Goal: Task Accomplishment & Management: Use online tool/utility

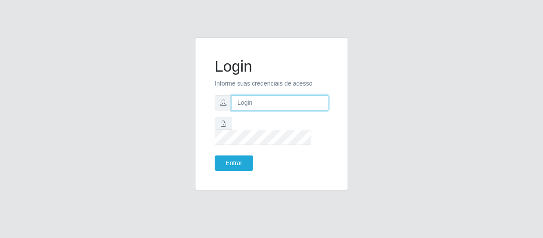
drag, startPoint x: 0, startPoint y: 0, endPoint x: 257, endPoint y: 110, distance: 279.3
click at [257, 110] on input "text" at bounding box center [280, 102] width 97 height 15
type input "c"
type input "[EMAIL_ADDRESS][DOMAIN_NAME]"
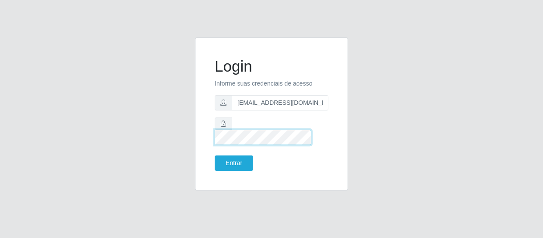
click at [215, 156] on button "Entrar" at bounding box center [234, 163] width 39 height 15
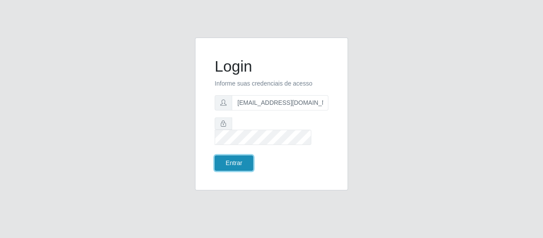
click at [239, 158] on button "Entrar" at bounding box center [234, 163] width 39 height 15
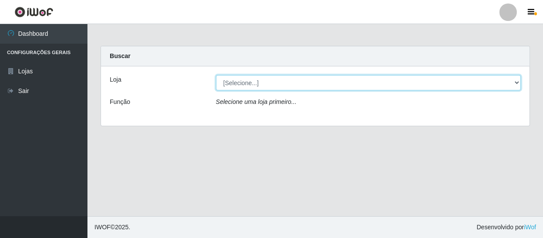
click at [298, 85] on select "[Selecione...] SuperFácil Atacado - São Gonçalo do Amarante" at bounding box center [368, 82] width 305 height 15
select select "408"
click at [216, 75] on select "[Selecione...] SuperFácil Atacado - São Gonçalo do Amarante" at bounding box center [368, 82] width 305 height 15
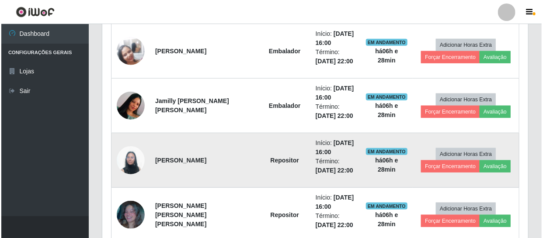
scroll to position [318, 0]
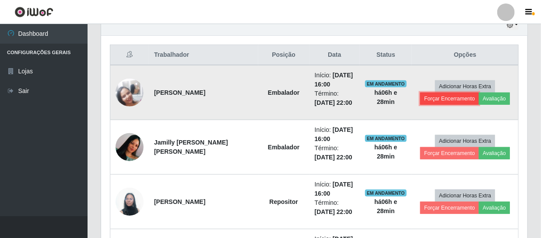
click at [451, 101] on button "Forçar Encerramento" at bounding box center [449, 99] width 59 height 12
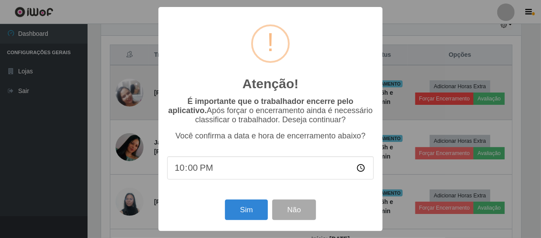
scroll to position [182, 422]
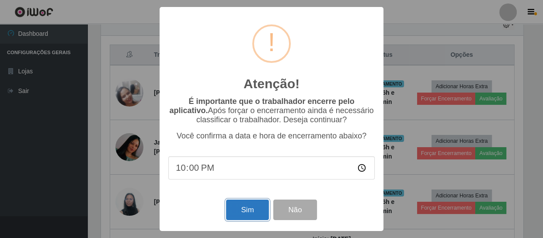
click at [251, 213] on button "Sim" at bounding box center [247, 210] width 42 height 21
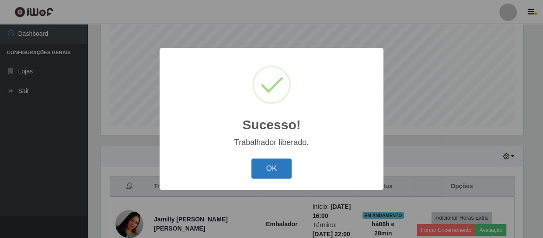
click at [265, 165] on button "OK" at bounding box center [272, 169] width 41 height 21
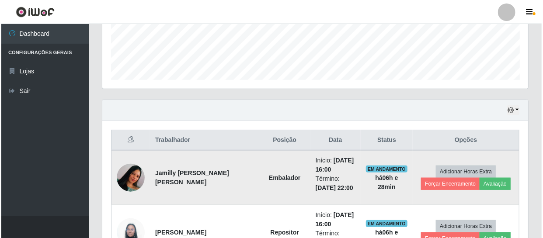
scroll to position [306, 0]
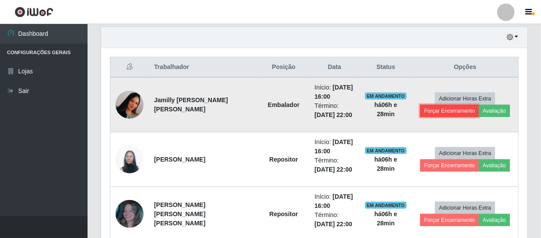
click at [456, 109] on button "Forçar Encerramento" at bounding box center [449, 111] width 59 height 12
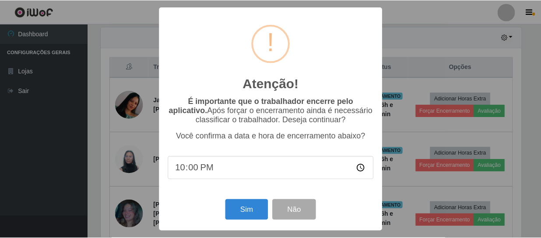
scroll to position [182, 422]
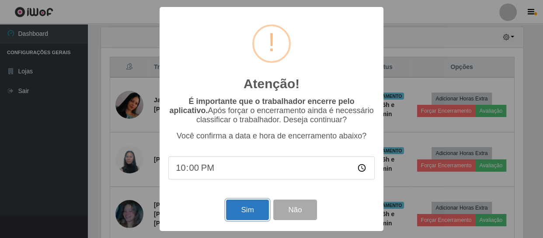
click at [257, 207] on button "Sim" at bounding box center [247, 210] width 42 height 21
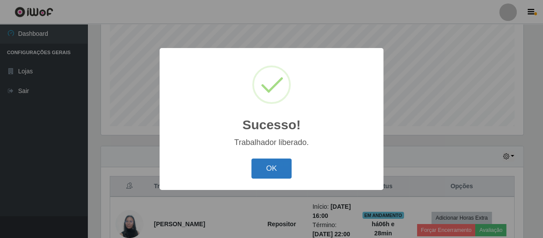
click at [280, 168] on button "OK" at bounding box center [272, 169] width 41 height 21
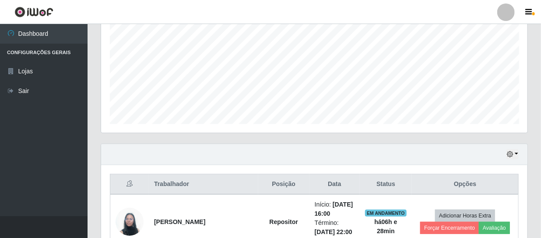
scroll to position [306, 0]
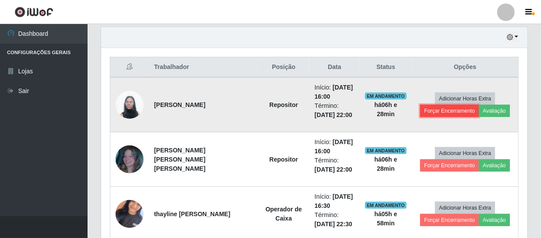
click at [446, 108] on button "Forçar Encerramento" at bounding box center [449, 111] width 59 height 12
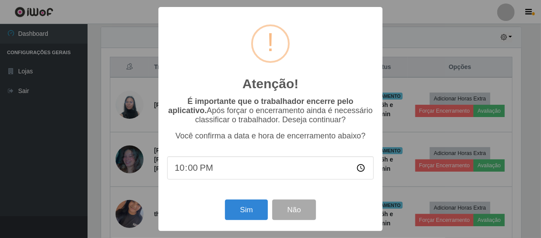
scroll to position [182, 422]
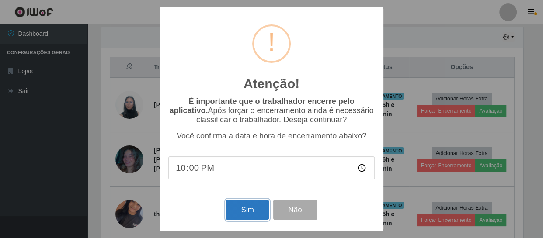
click at [248, 211] on button "Sim" at bounding box center [247, 210] width 42 height 21
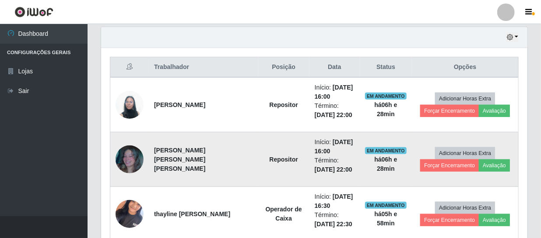
scroll to position [0, 0]
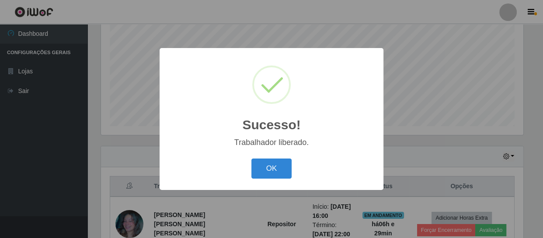
drag, startPoint x: 284, startPoint y: 174, endPoint x: 291, endPoint y: 174, distance: 7.0
click at [284, 174] on button "OK" at bounding box center [272, 169] width 41 height 21
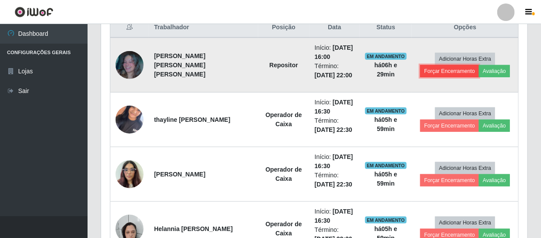
click at [453, 70] on button "Forçar Encerramento" at bounding box center [449, 71] width 59 height 12
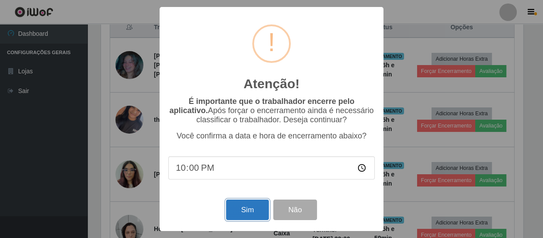
click at [248, 210] on button "Sim" at bounding box center [247, 210] width 42 height 21
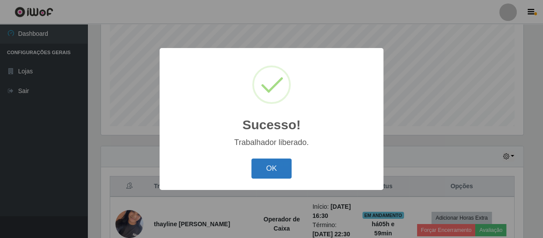
click at [275, 166] on button "OK" at bounding box center [272, 169] width 41 height 21
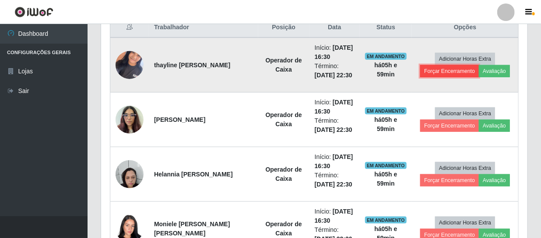
click at [460, 74] on button "Forçar Encerramento" at bounding box center [449, 71] width 59 height 12
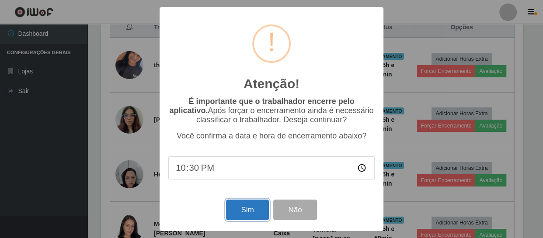
click at [255, 210] on button "Sim" at bounding box center [247, 210] width 42 height 21
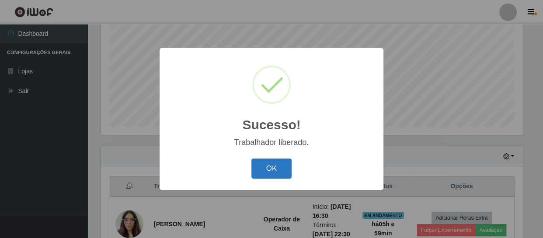
click at [276, 165] on button "OK" at bounding box center [272, 169] width 41 height 21
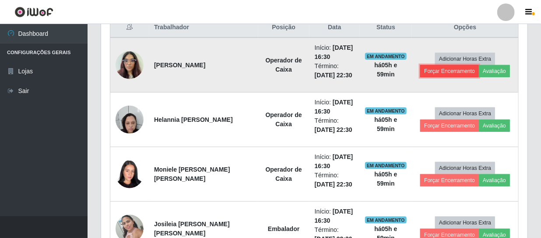
click at [437, 71] on button "Forçar Encerramento" at bounding box center [449, 71] width 59 height 12
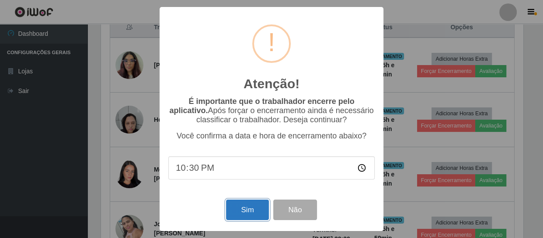
click at [237, 214] on button "Sim" at bounding box center [247, 210] width 42 height 21
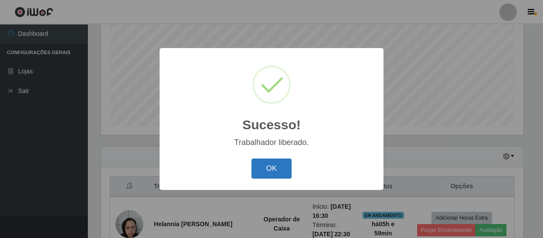
click at [280, 164] on button "OK" at bounding box center [272, 169] width 41 height 21
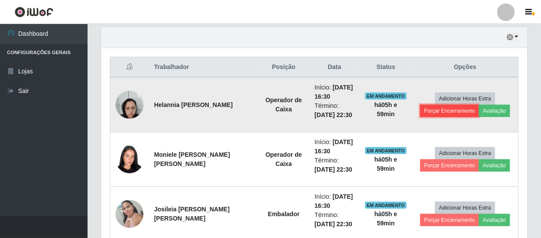
click at [424, 109] on button "Forçar Encerramento" at bounding box center [449, 111] width 59 height 12
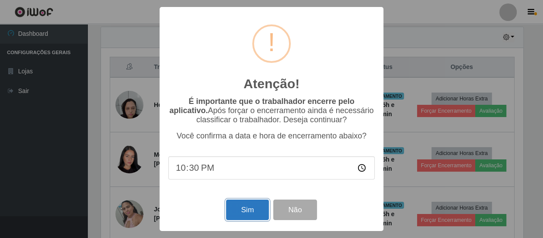
click at [238, 208] on button "Sim" at bounding box center [247, 210] width 42 height 21
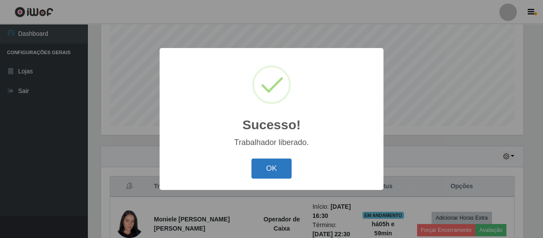
click at [280, 172] on button "OK" at bounding box center [272, 169] width 41 height 21
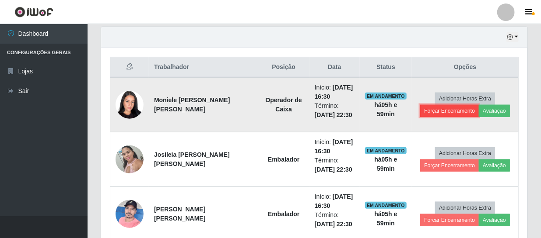
click at [438, 112] on button "Forçar Encerramento" at bounding box center [449, 111] width 59 height 12
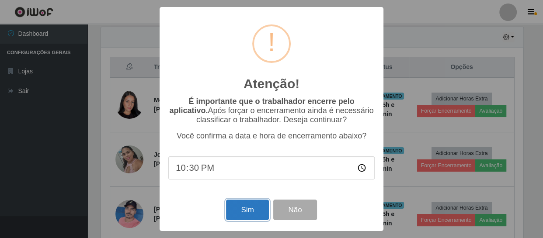
click at [249, 214] on button "Sim" at bounding box center [247, 210] width 42 height 21
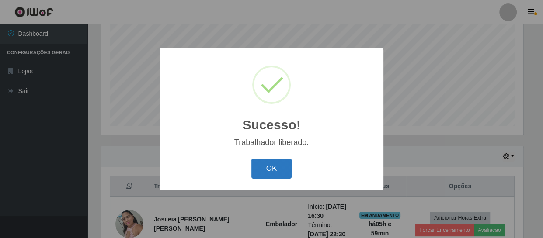
click at [278, 174] on button "OK" at bounding box center [272, 169] width 41 height 21
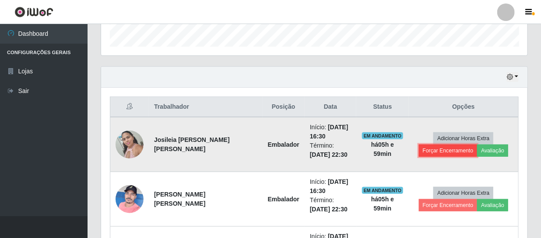
click at [431, 150] on button "Forçar Encerramento" at bounding box center [448, 151] width 59 height 12
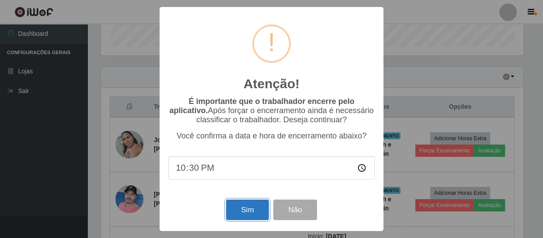
click at [246, 214] on button "Sim" at bounding box center [247, 210] width 42 height 21
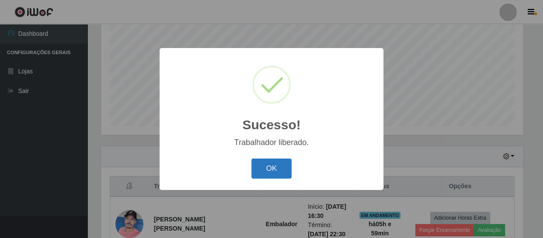
click at [285, 175] on button "OK" at bounding box center [272, 169] width 41 height 21
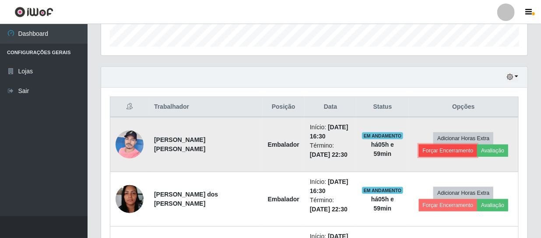
click at [422, 151] on button "Forçar Encerramento" at bounding box center [448, 151] width 59 height 12
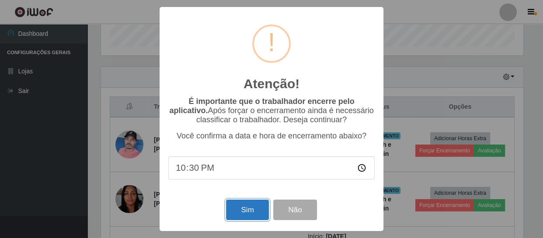
click at [241, 212] on button "Sim" at bounding box center [247, 210] width 42 height 21
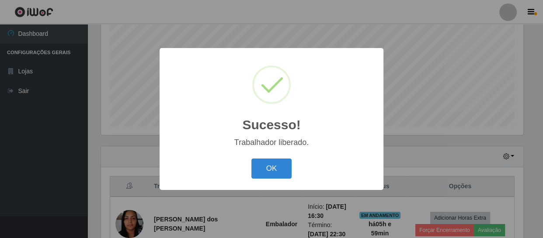
drag, startPoint x: 280, startPoint y: 168, endPoint x: 297, endPoint y: 167, distance: 16.6
click at [280, 168] on button "OK" at bounding box center [272, 169] width 41 height 21
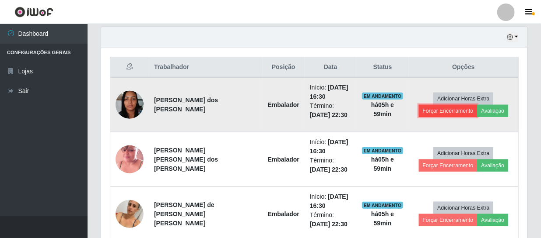
click at [449, 109] on button "Forçar Encerramento" at bounding box center [448, 111] width 59 height 12
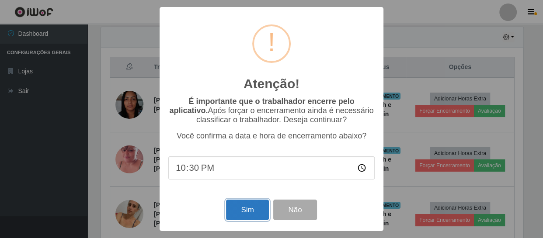
click at [256, 209] on button "Sim" at bounding box center [247, 210] width 42 height 21
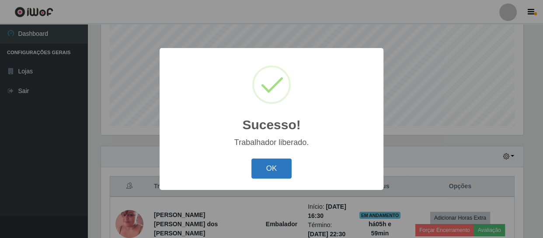
click at [275, 168] on button "OK" at bounding box center [272, 169] width 41 height 21
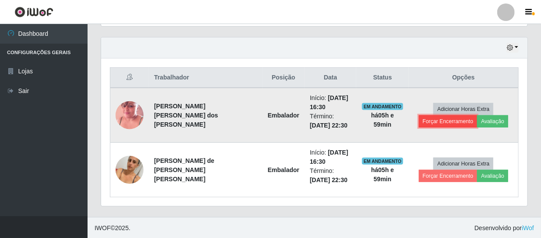
click at [447, 122] on button "Forçar Encerramento" at bounding box center [448, 122] width 59 height 12
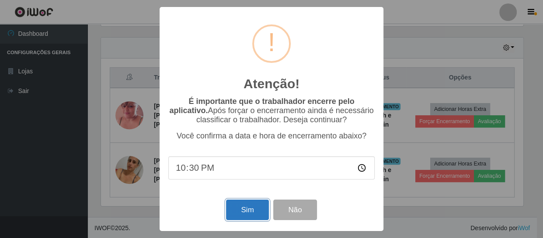
click at [251, 207] on button "Sim" at bounding box center [247, 210] width 42 height 21
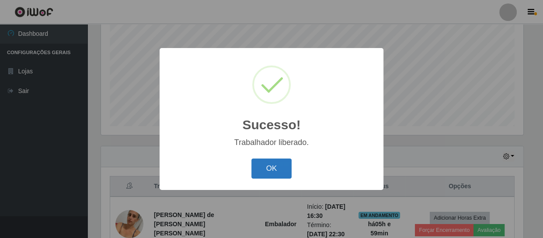
click at [266, 171] on button "OK" at bounding box center [272, 169] width 41 height 21
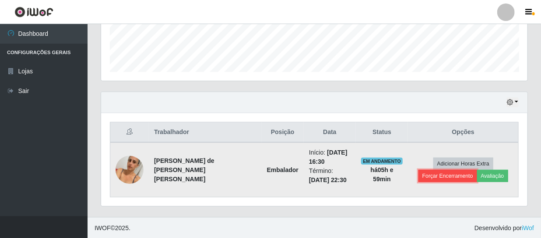
click at [439, 173] on button "Forçar Encerramento" at bounding box center [447, 176] width 59 height 12
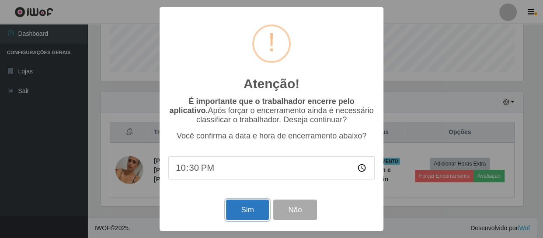
click at [253, 207] on button "Sim" at bounding box center [247, 210] width 42 height 21
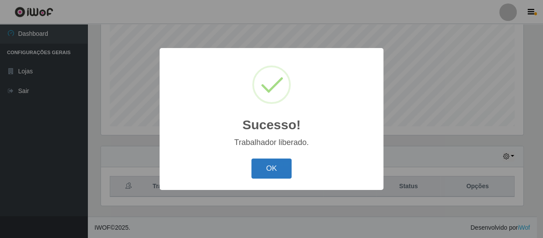
click at [271, 166] on button "OK" at bounding box center [272, 169] width 41 height 21
